Goal: Task Accomplishment & Management: Complete application form

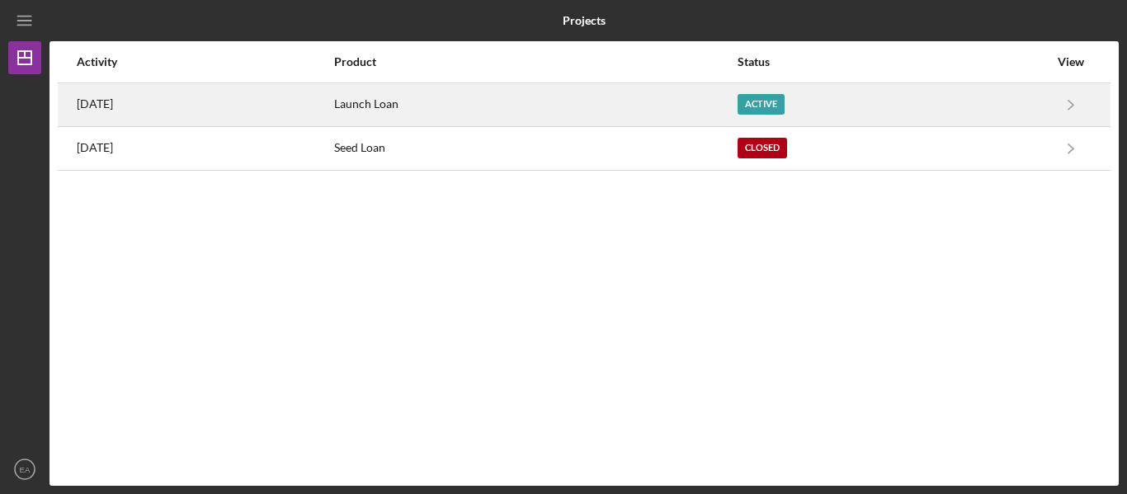
click at [785, 105] on div "Active" at bounding box center [761, 104] width 47 height 21
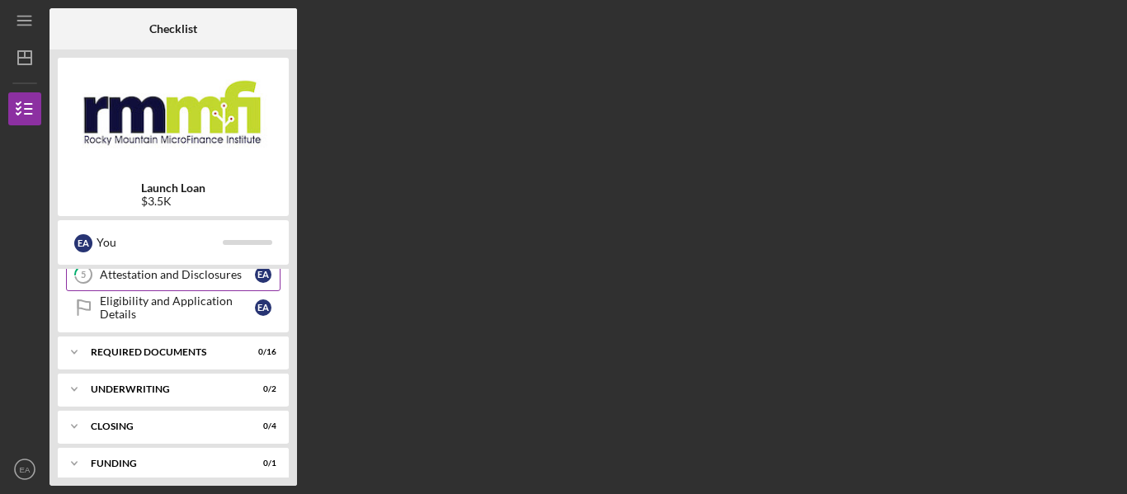
scroll to position [188, 0]
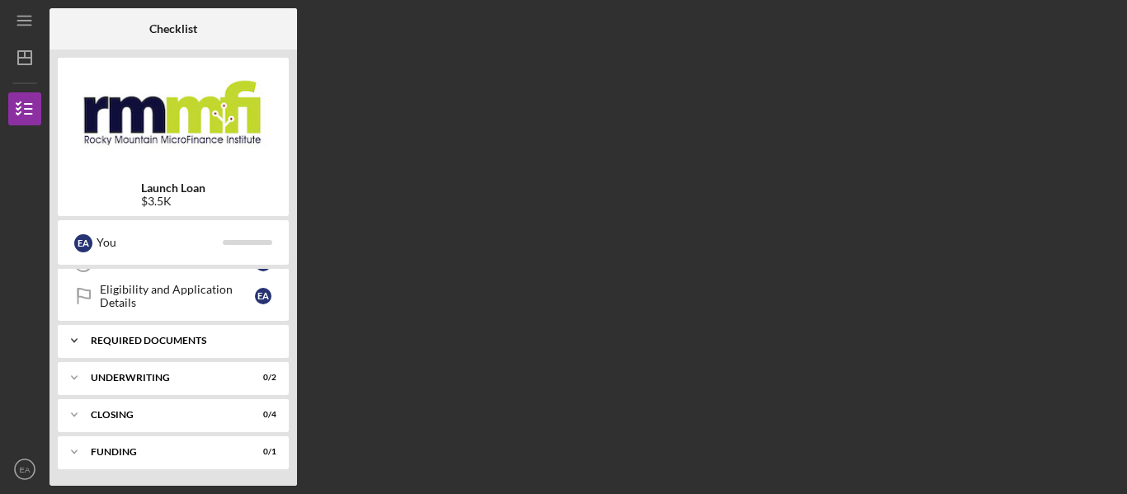
click at [216, 341] on div "Required Documents" at bounding box center [179, 341] width 177 height 10
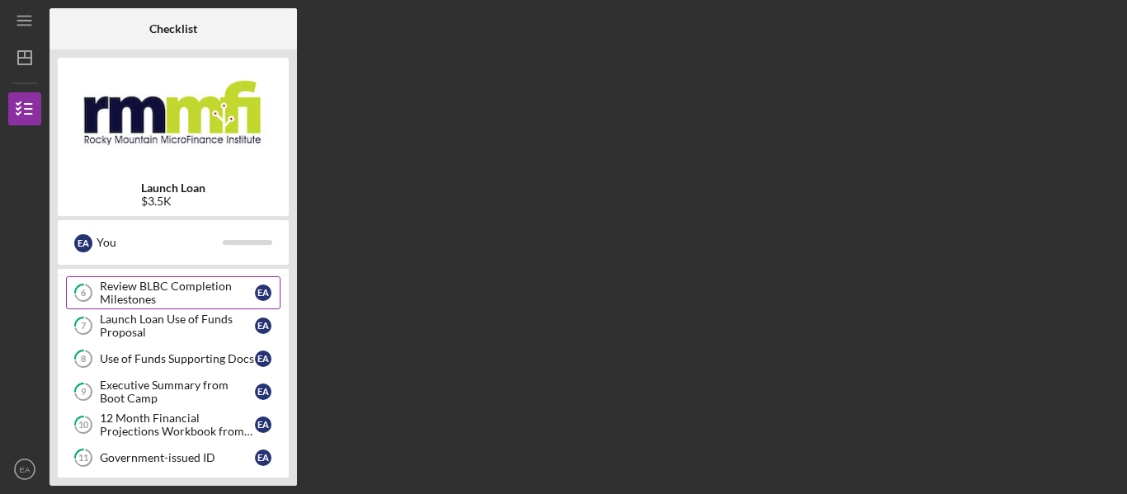
scroll to position [0, 0]
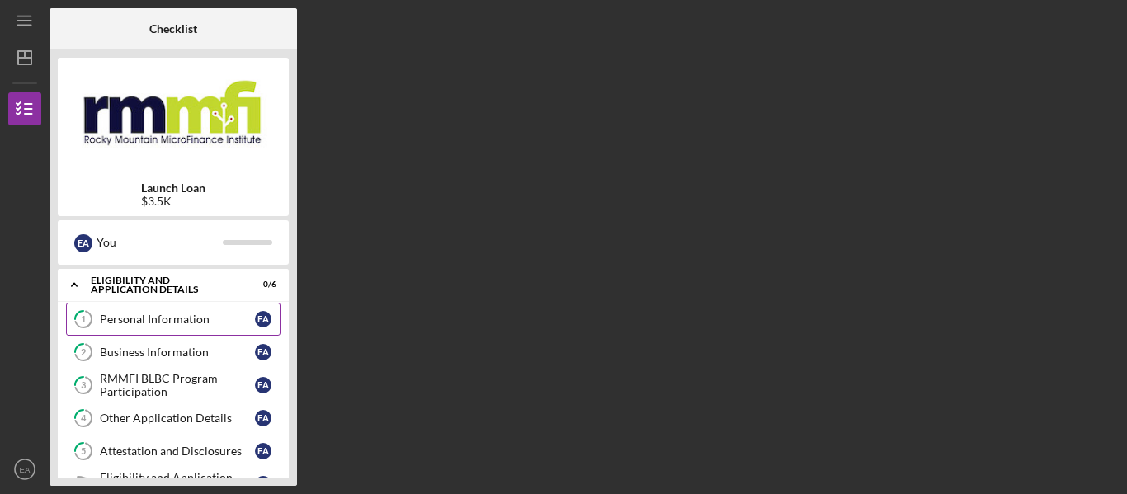
click at [174, 324] on div "Personal Information" at bounding box center [177, 319] width 155 height 13
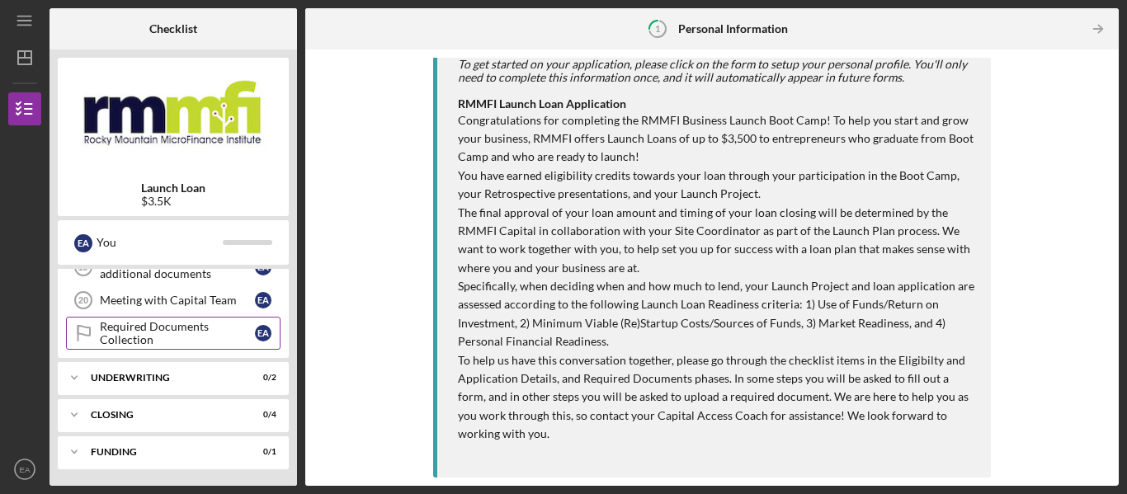
scroll to position [643, 0]
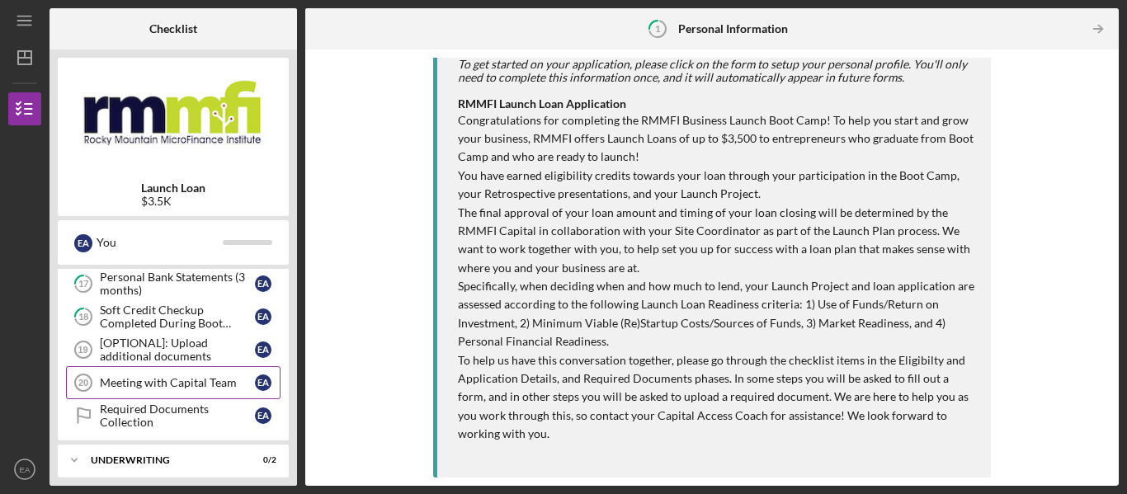
click at [166, 380] on div "Meeting with Capital Team" at bounding box center [177, 382] width 155 height 13
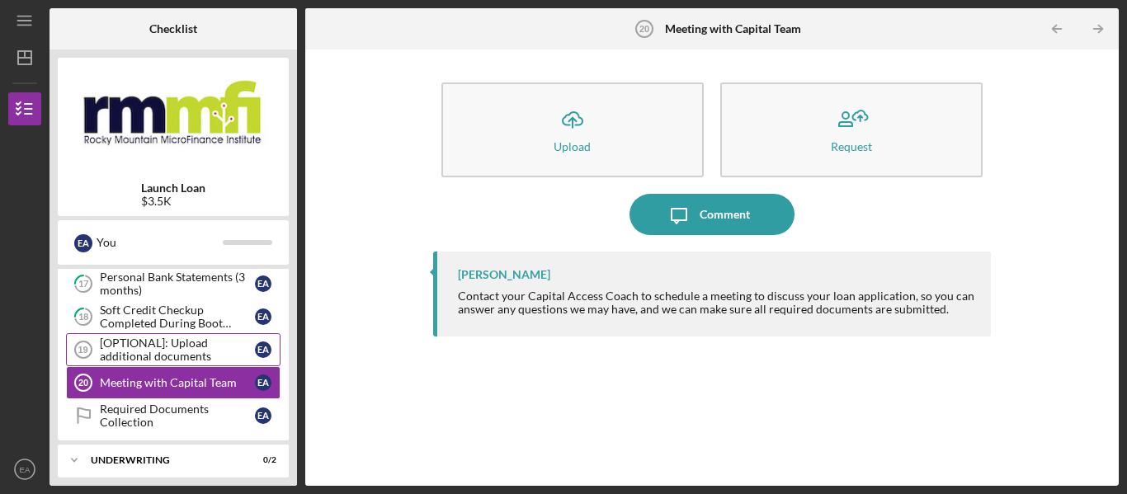
click at [184, 342] on div "[OPTIONAL]: Upload additional documents" at bounding box center [177, 350] width 155 height 26
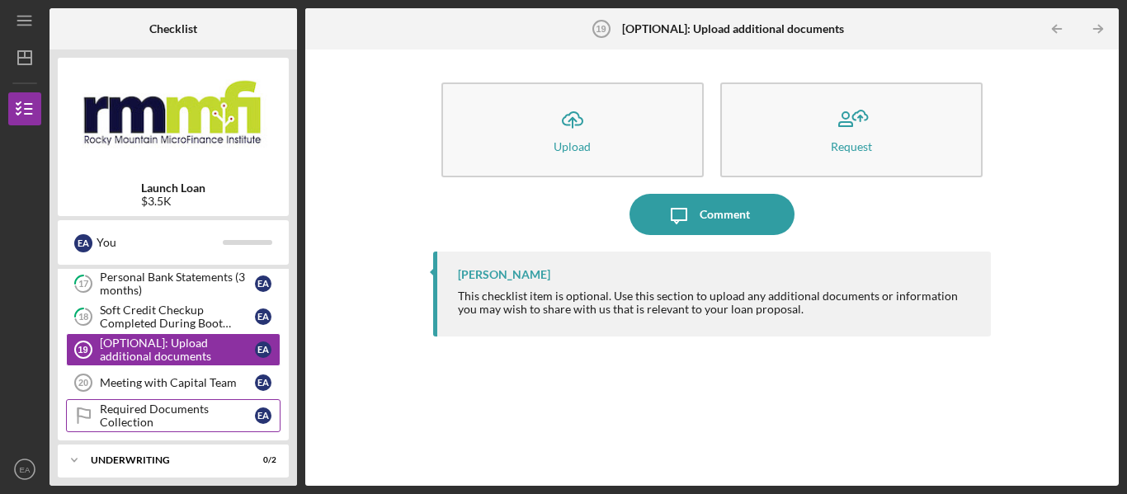
click at [134, 411] on div "Required Documents Collection" at bounding box center [177, 416] width 155 height 26
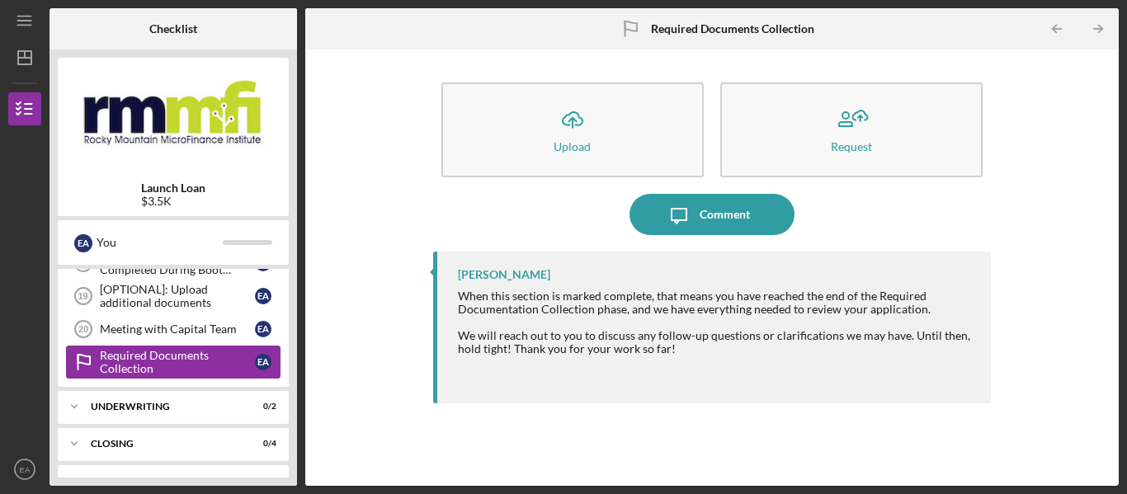
scroll to position [725, 0]
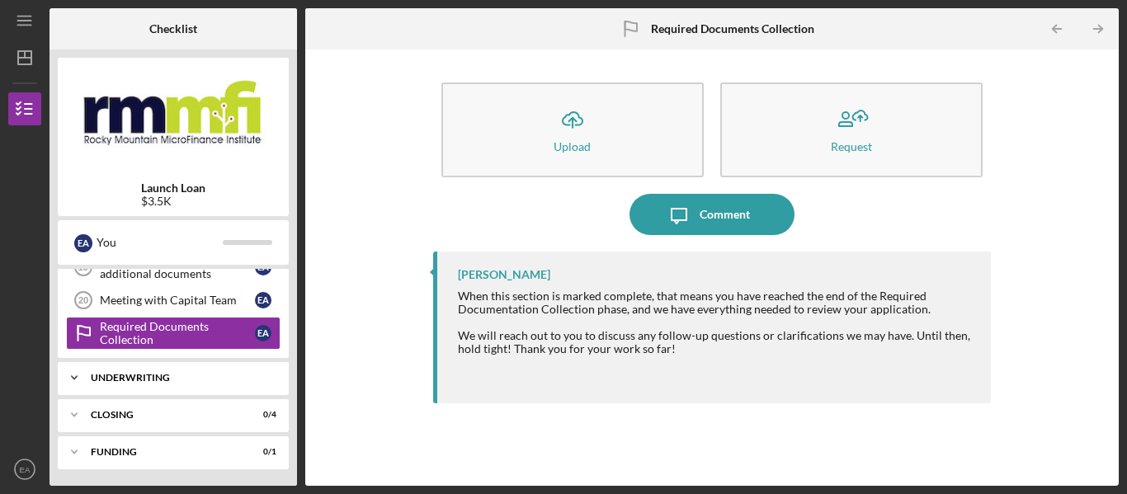
click at [176, 388] on div "Icon/Expander Underwriting 0 / 2" at bounding box center [173, 377] width 231 height 33
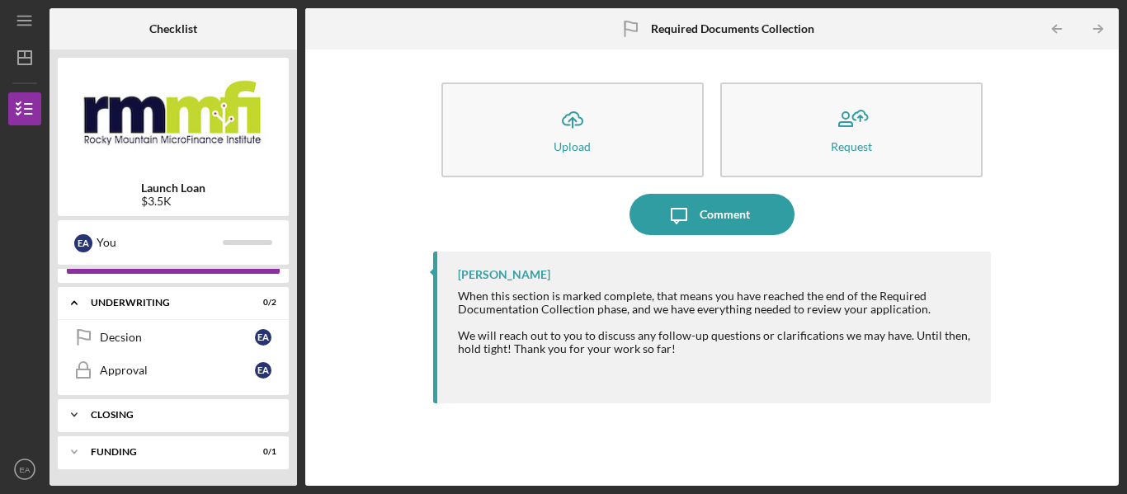
click at [153, 417] on div "Closing" at bounding box center [179, 415] width 177 height 10
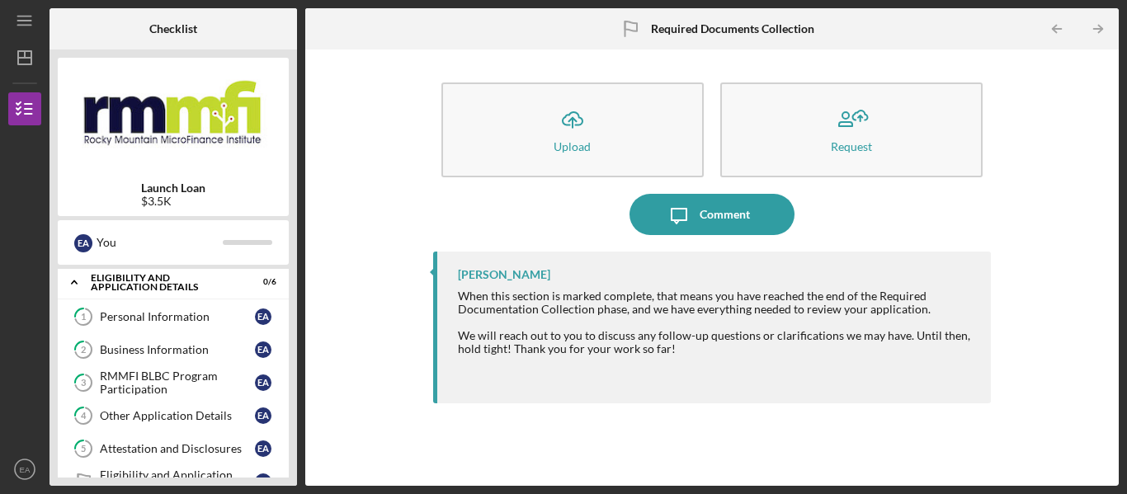
scroll to position [0, 0]
